Goal: Find specific page/section: Find specific page/section

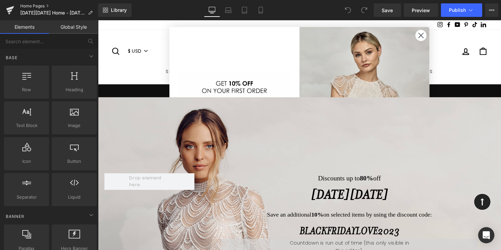
click at [33, 6] on link "Home Pages" at bounding box center [59, 5] width 78 height 5
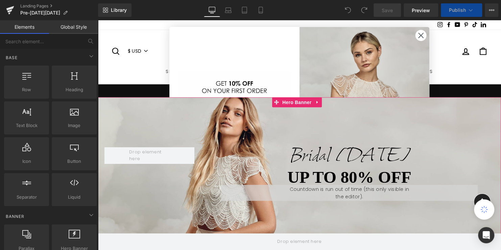
scroll to position [34, 0]
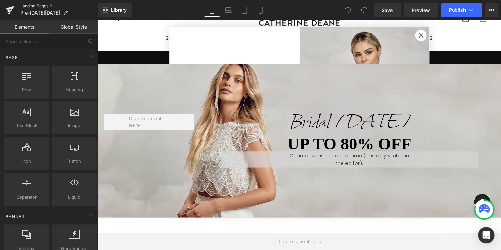
click at [39, 5] on link "Landing Pages" at bounding box center [59, 5] width 78 height 5
